Goal: Task Accomplishment & Management: Manage account settings

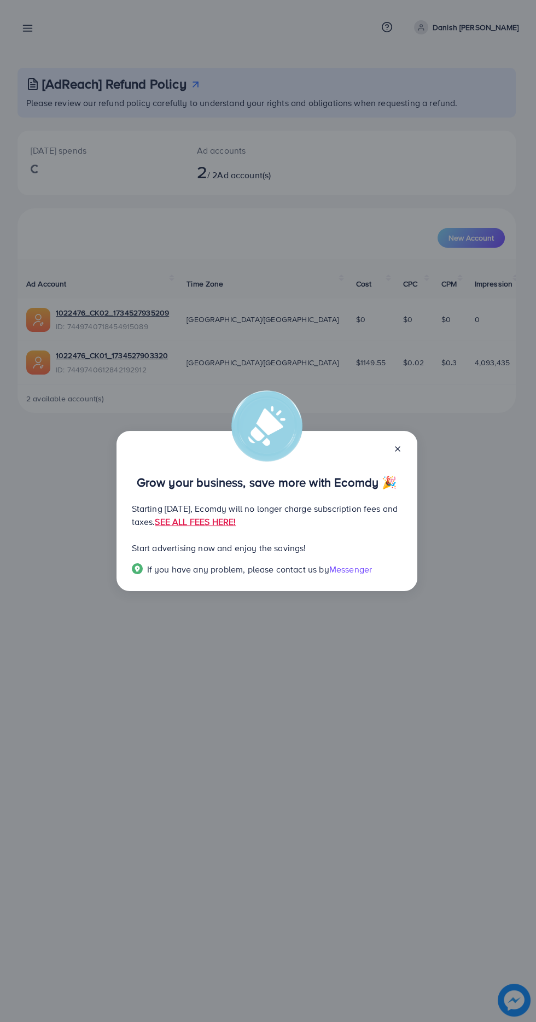
click at [394, 451] on icon at bounding box center [397, 449] width 9 height 9
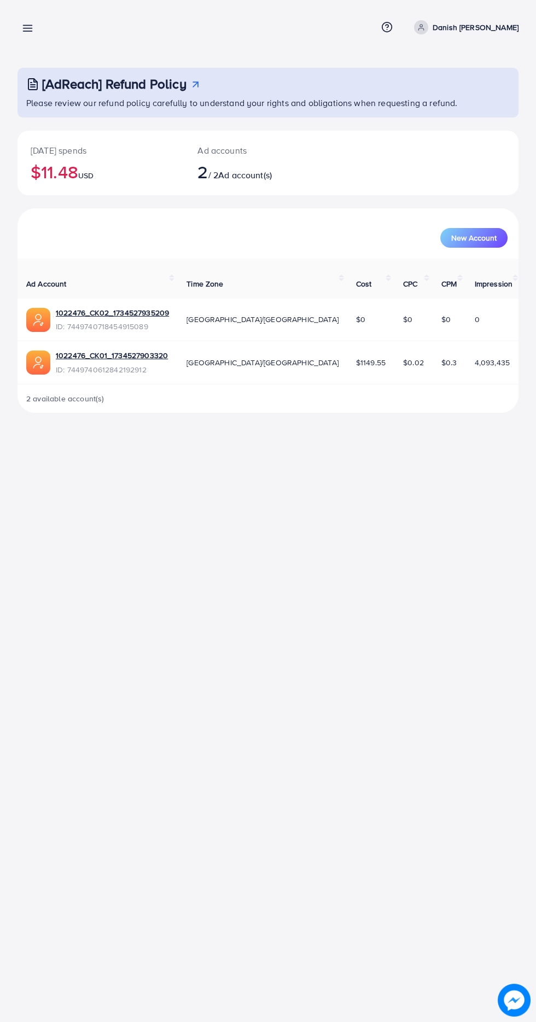
click at [27, 31] on line at bounding box center [28, 31] width 9 height 0
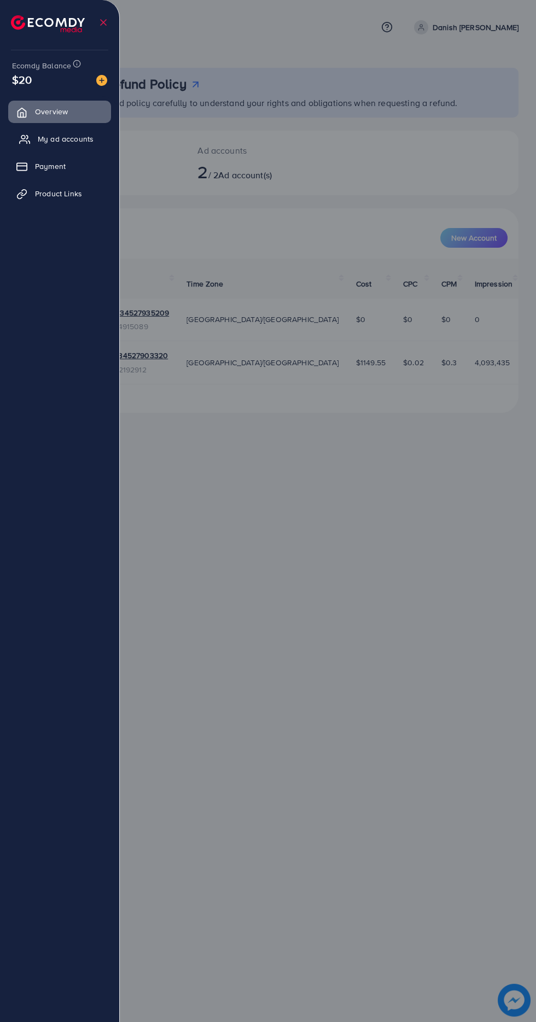
click at [70, 138] on span "My ad accounts" at bounding box center [66, 138] width 56 height 11
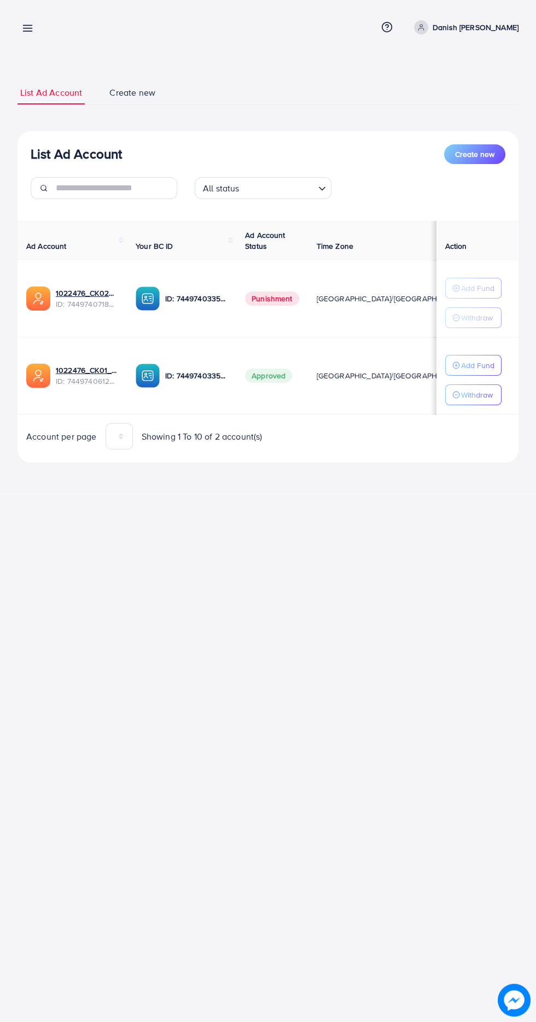
scroll to position [0, 22]
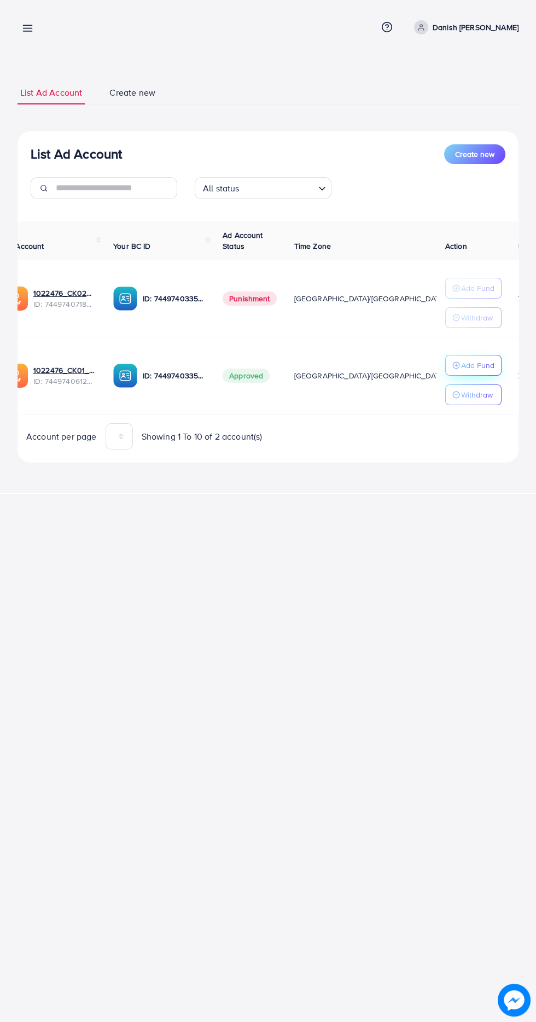
click at [491, 363] on p "Add Fund" at bounding box center [477, 365] width 33 height 13
